Goal: Navigation & Orientation: Find specific page/section

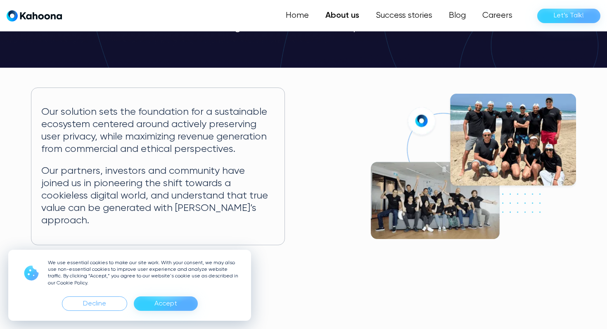
scroll to position [123, 0]
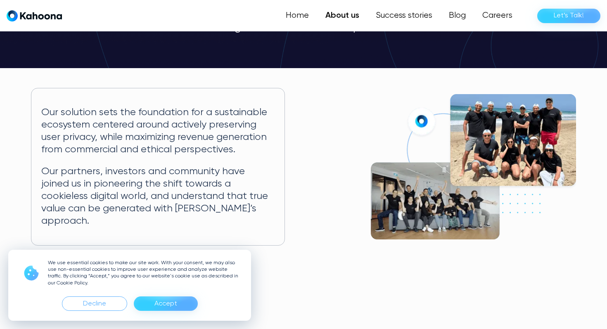
click at [514, 130] on img at bounding box center [473, 166] width 205 height 145
click at [490, 14] on link "Careers" at bounding box center [496, 15] width 47 height 17
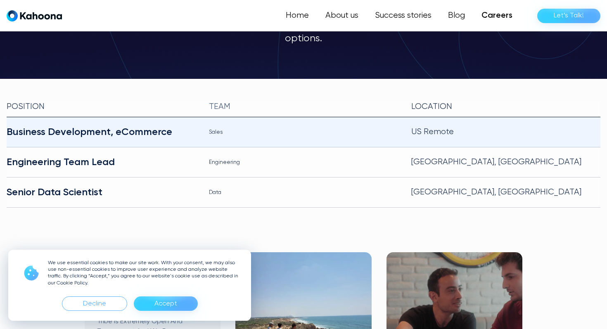
scroll to position [163, 0]
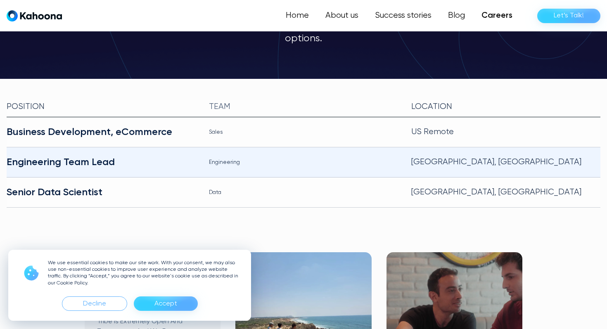
click at [106, 156] on div "Engineering Team Lead" at bounding box center [101, 162] width 189 height 13
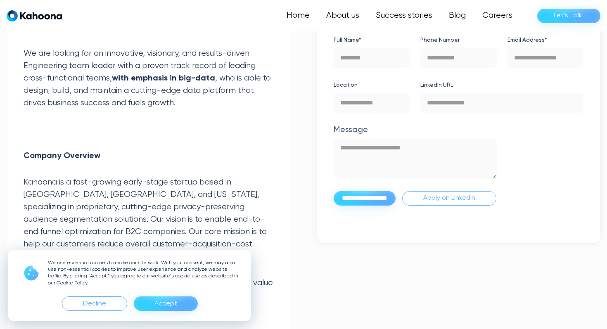
scroll to position [408, 0]
